Goal: Transaction & Acquisition: Purchase product/service

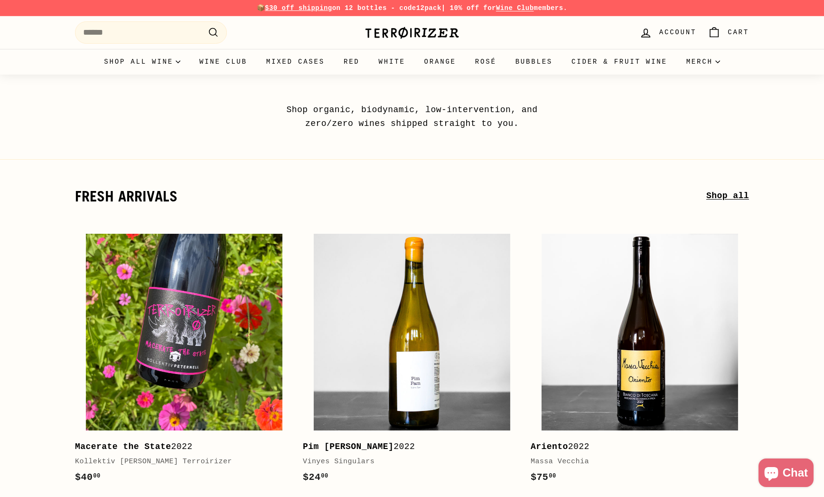
click at [722, 192] on link "Shop all" at bounding box center [728, 196] width 43 height 14
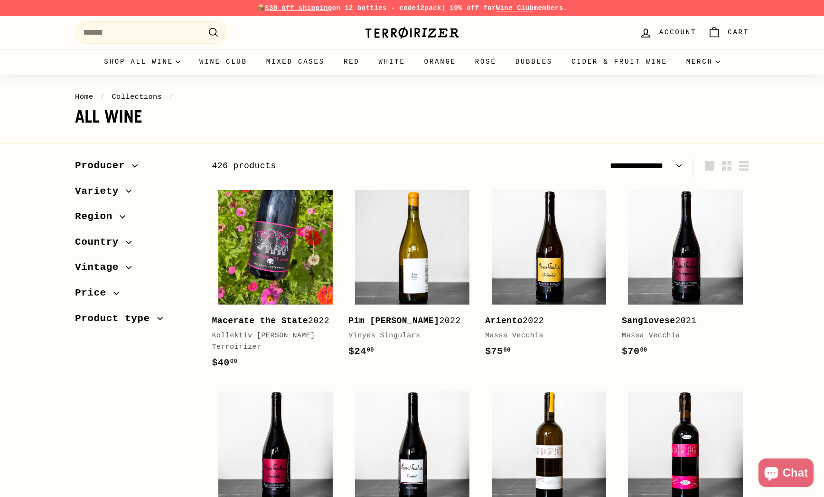
select select "**********"
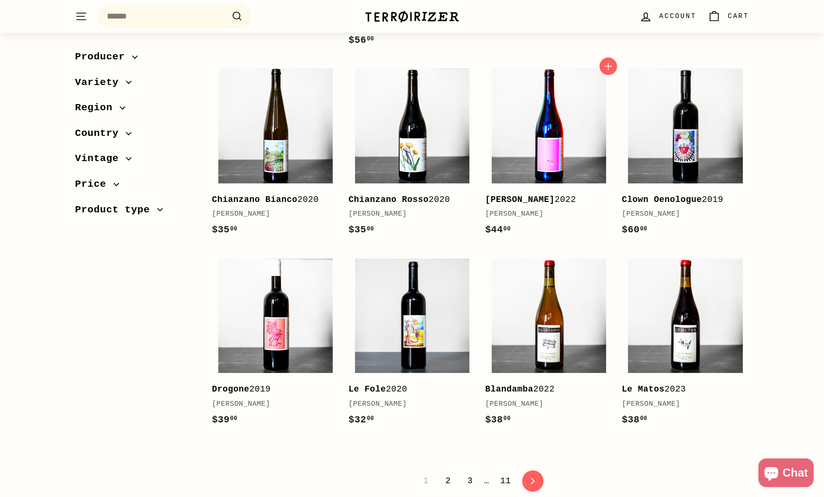
scroll to position [1805, 0]
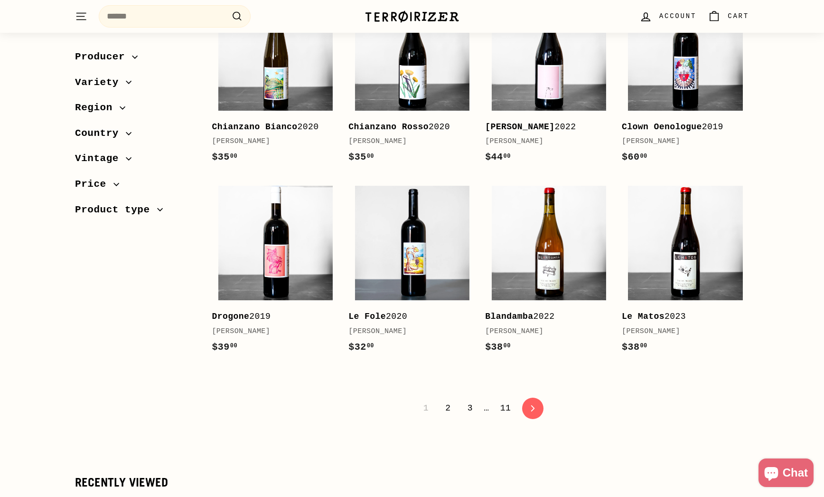
click at [417, 12] on img at bounding box center [412, 16] width 95 height 13
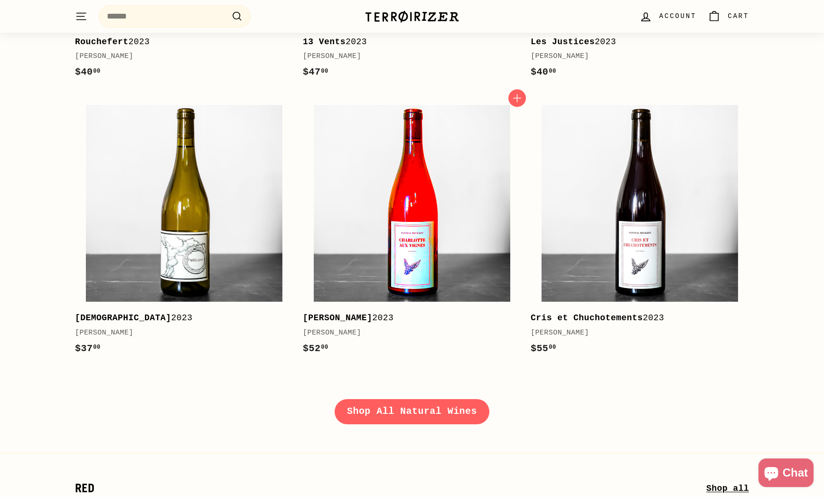
scroll to position [1235, 0]
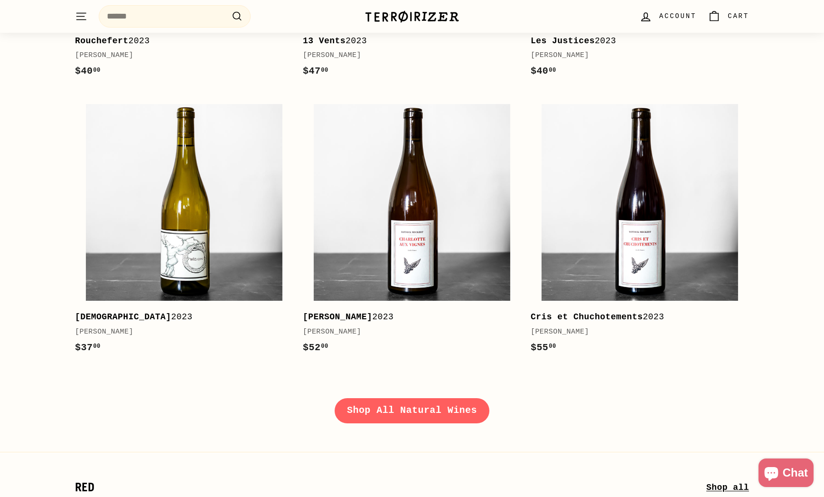
click at [391, 15] on img at bounding box center [412, 16] width 95 height 13
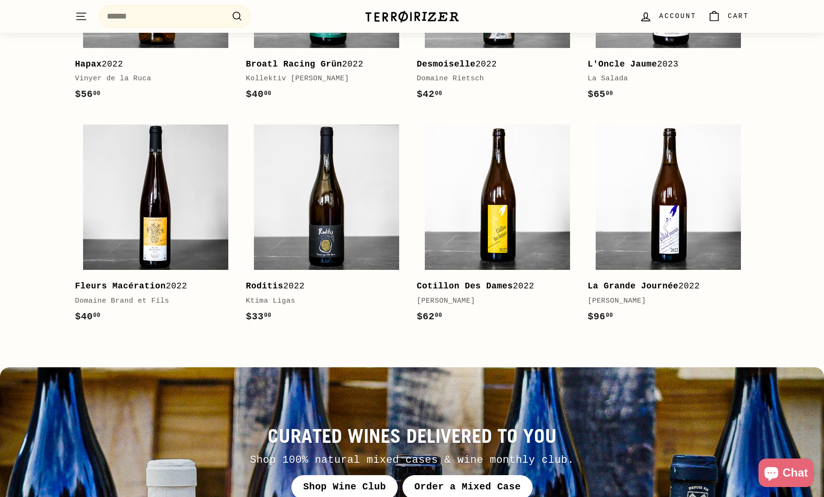
scroll to position [3419, 0]
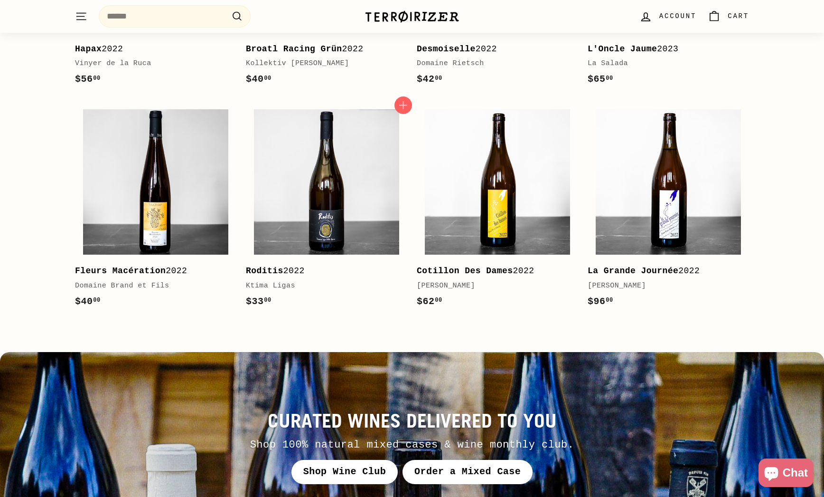
click at [282, 280] on div "Ktima Ligas" at bounding box center [322, 285] width 152 height 11
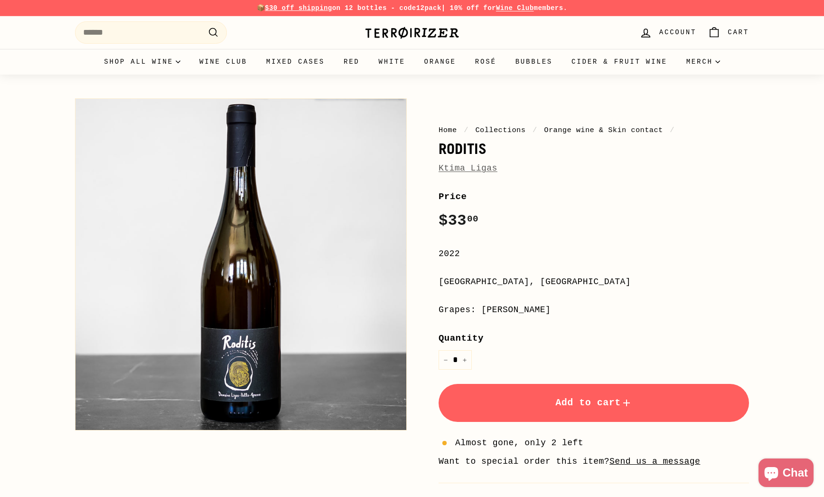
click at [470, 169] on link "Ktima Ligas" at bounding box center [468, 167] width 59 height 9
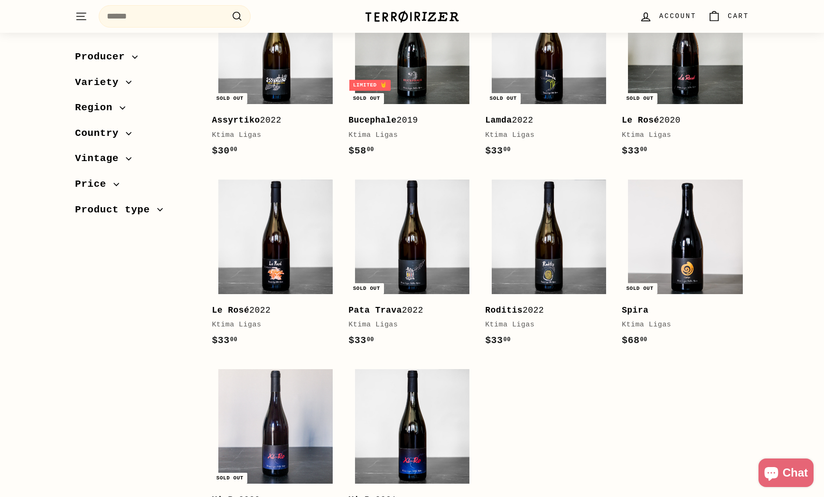
scroll to position [142, 0]
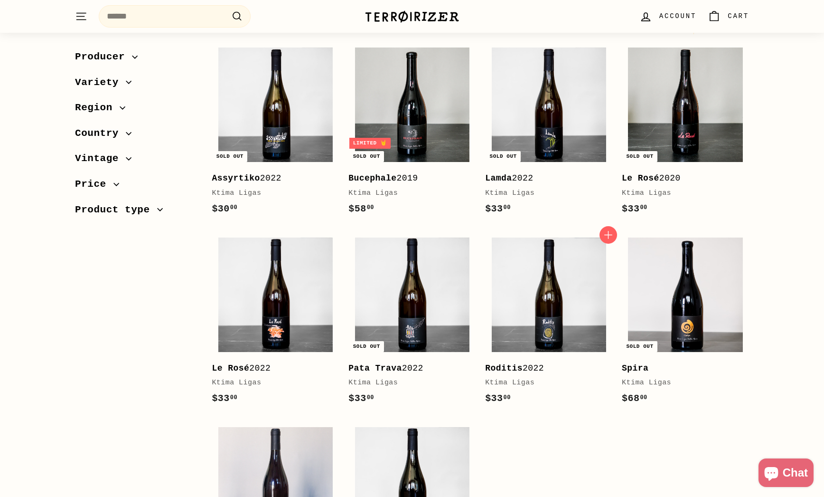
click at [507, 368] on b "Roditis" at bounding box center [504, 367] width 38 height 9
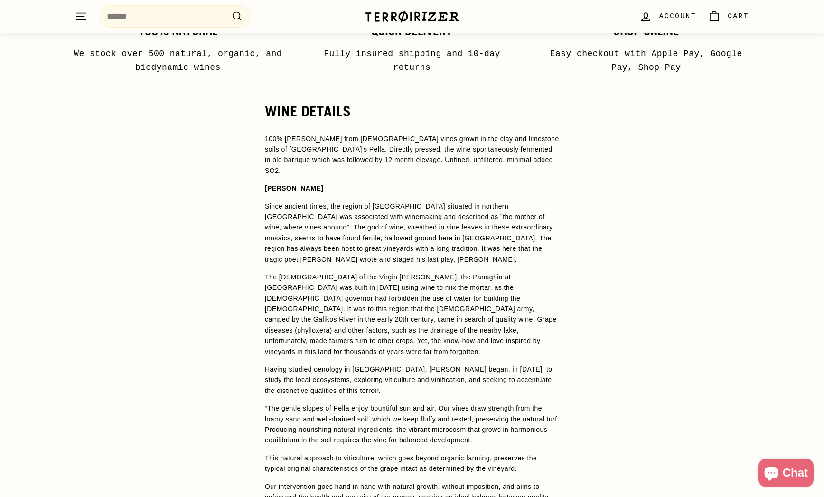
scroll to position [855, 0]
